Goal: Task Accomplishment & Management: Use online tool/utility

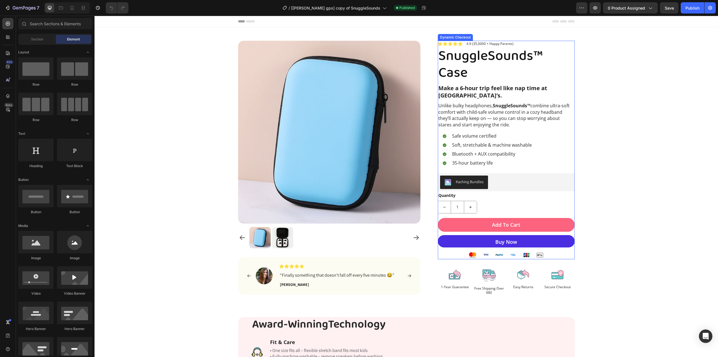
click at [464, 239] on button "Buy Now" at bounding box center [506, 241] width 137 height 12
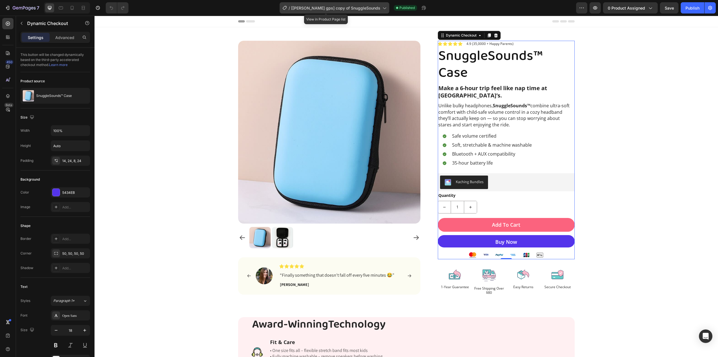
click at [359, 7] on span "[[PERSON_NAME] gps] copy of SnuggleSounds" at bounding box center [335, 8] width 89 height 6
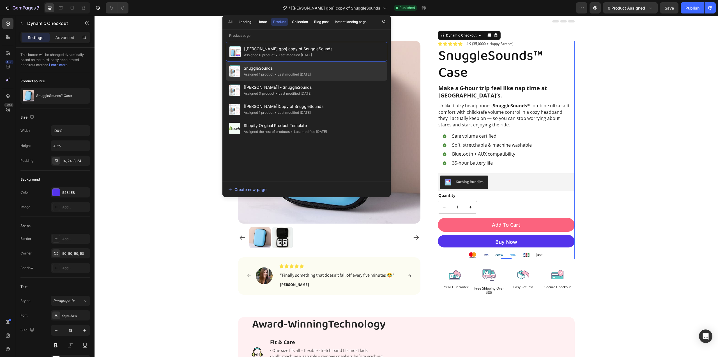
click at [298, 70] on span "SnuggleSounds" at bounding box center [277, 68] width 67 height 7
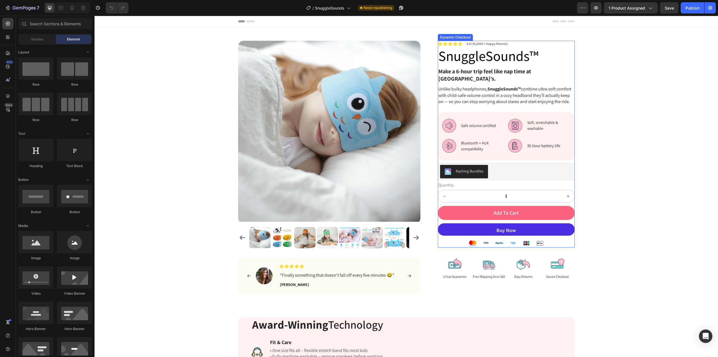
click at [528, 235] on button "Buy Now" at bounding box center [506, 229] width 137 height 12
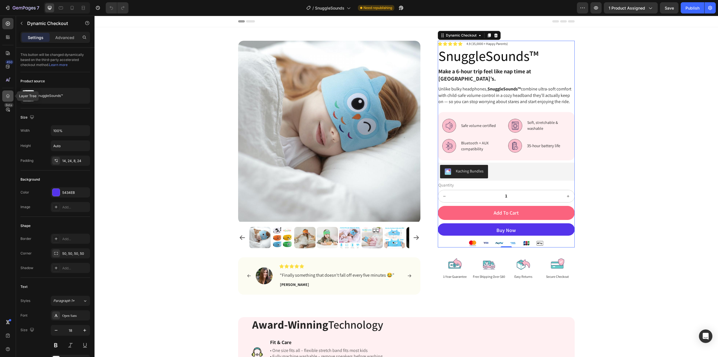
click at [8, 97] on icon at bounding box center [8, 96] width 4 height 4
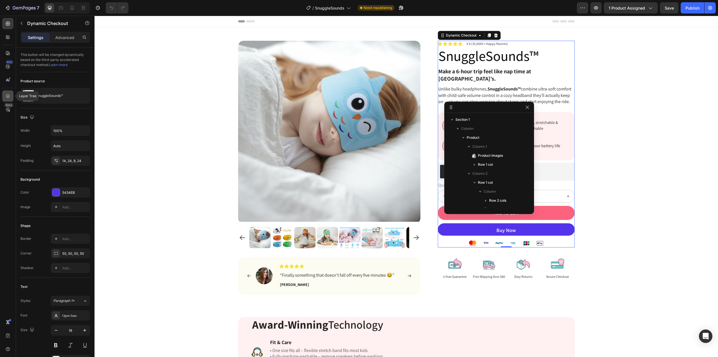
scroll to position [115, 0]
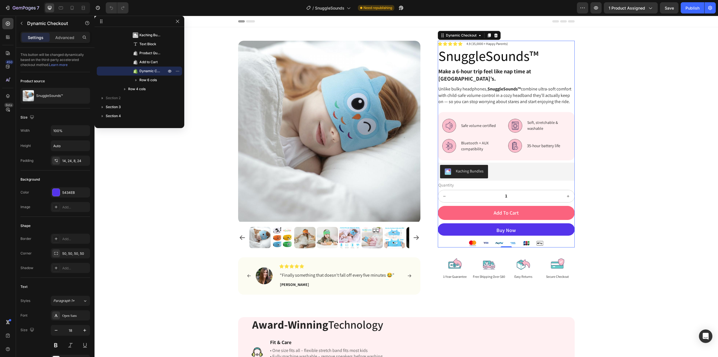
drag, startPoint x: 452, startPoint y: 108, endPoint x: 96, endPoint y: 19, distance: 366.5
click at [150, 70] on span "Dynamic Checkout" at bounding box center [149, 71] width 21 height 6
click at [558, 235] on button "Buy Now" at bounding box center [506, 229] width 137 height 12
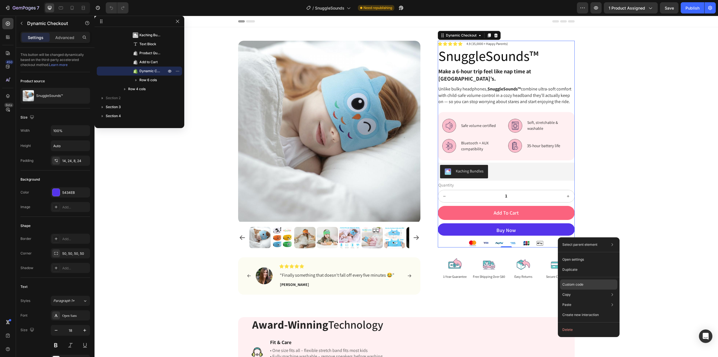
click at [584, 282] on p "Custom code" at bounding box center [572, 284] width 21 height 5
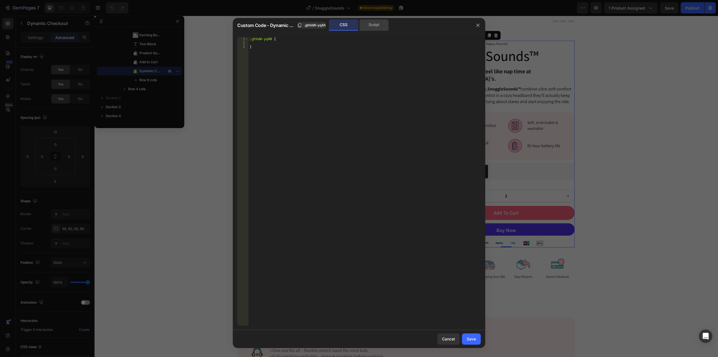
click at [380, 21] on div "Script" at bounding box center [373, 24] width 29 height 11
click at [352, 25] on div "CSS" at bounding box center [343, 24] width 29 height 11
click at [381, 24] on div "Script" at bounding box center [373, 24] width 29 height 11
click at [339, 21] on div "CSS" at bounding box center [343, 24] width 29 height 11
click at [479, 24] on icon "button" at bounding box center [477, 25] width 3 height 3
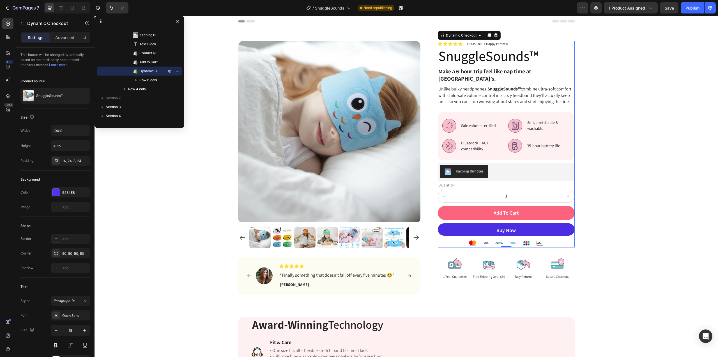
click at [564, 235] on button "Buy Now" at bounding box center [506, 229] width 137 height 12
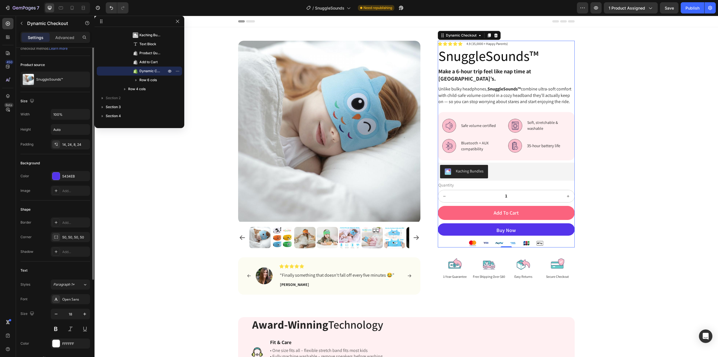
scroll to position [0, 0]
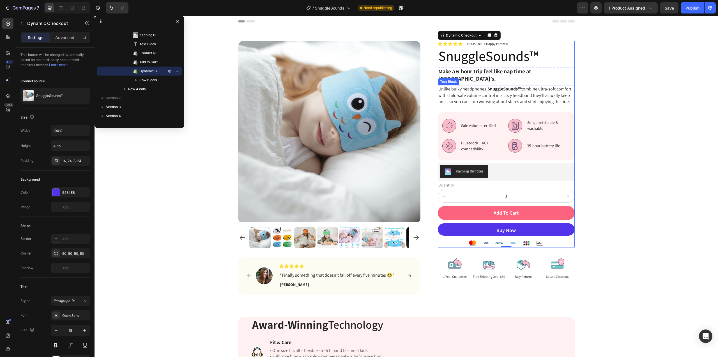
click at [494, 97] on span "Unlike bulky headphones, SnuggleSounds™ combine ultra-soft comfort with child-s…" at bounding box center [504, 95] width 133 height 19
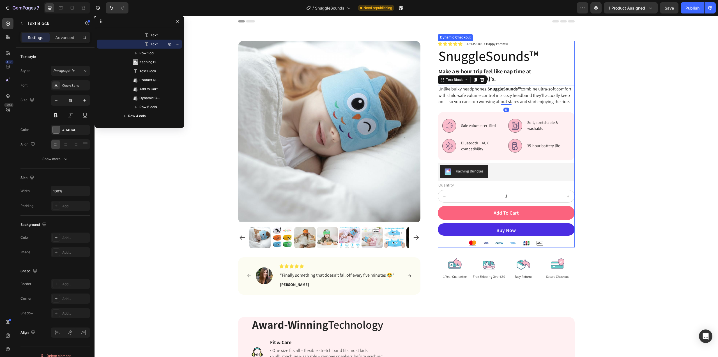
click at [470, 234] on button "Buy Now" at bounding box center [506, 229] width 137 height 12
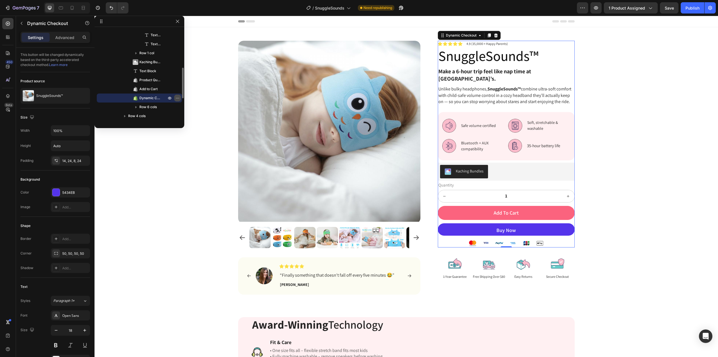
click at [179, 99] on icon "button" at bounding box center [177, 98] width 4 height 4
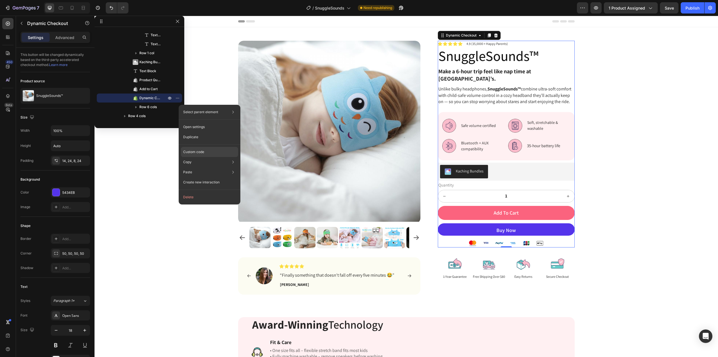
click at [204, 151] on p "Custom code" at bounding box center [193, 151] width 21 height 5
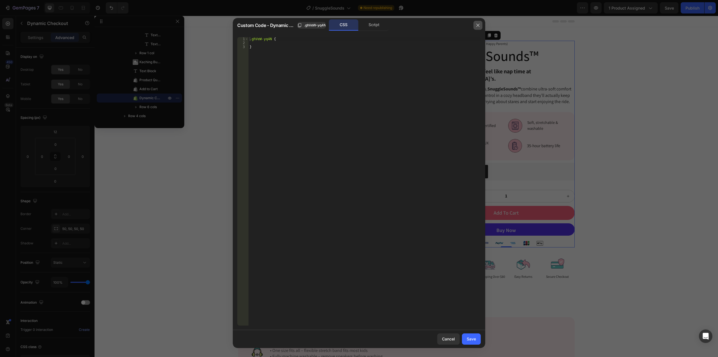
click at [476, 24] on icon "button" at bounding box center [478, 25] width 4 height 4
